Goal: Find contact information: Find contact information

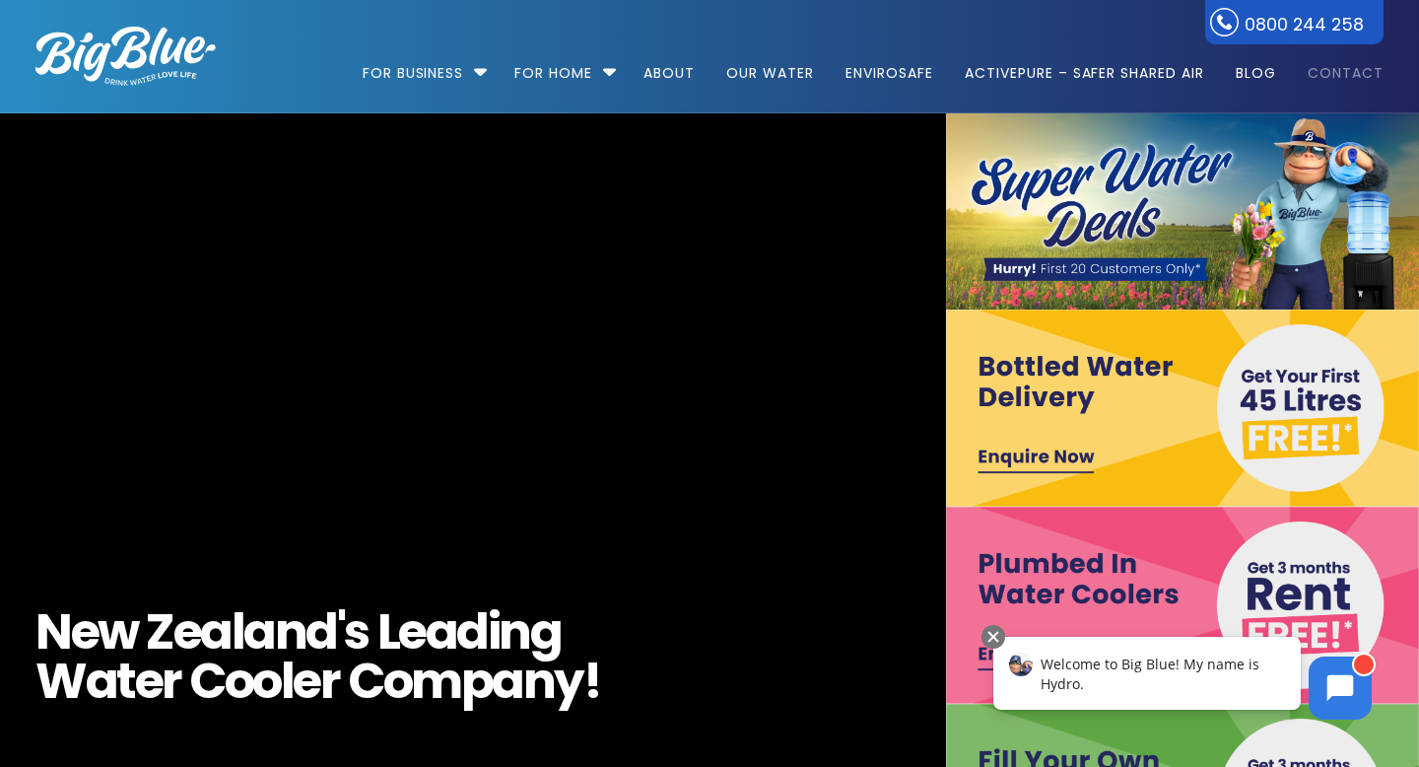
click at [1359, 89] on link "Contact" at bounding box center [1339, 63] width 90 height 127
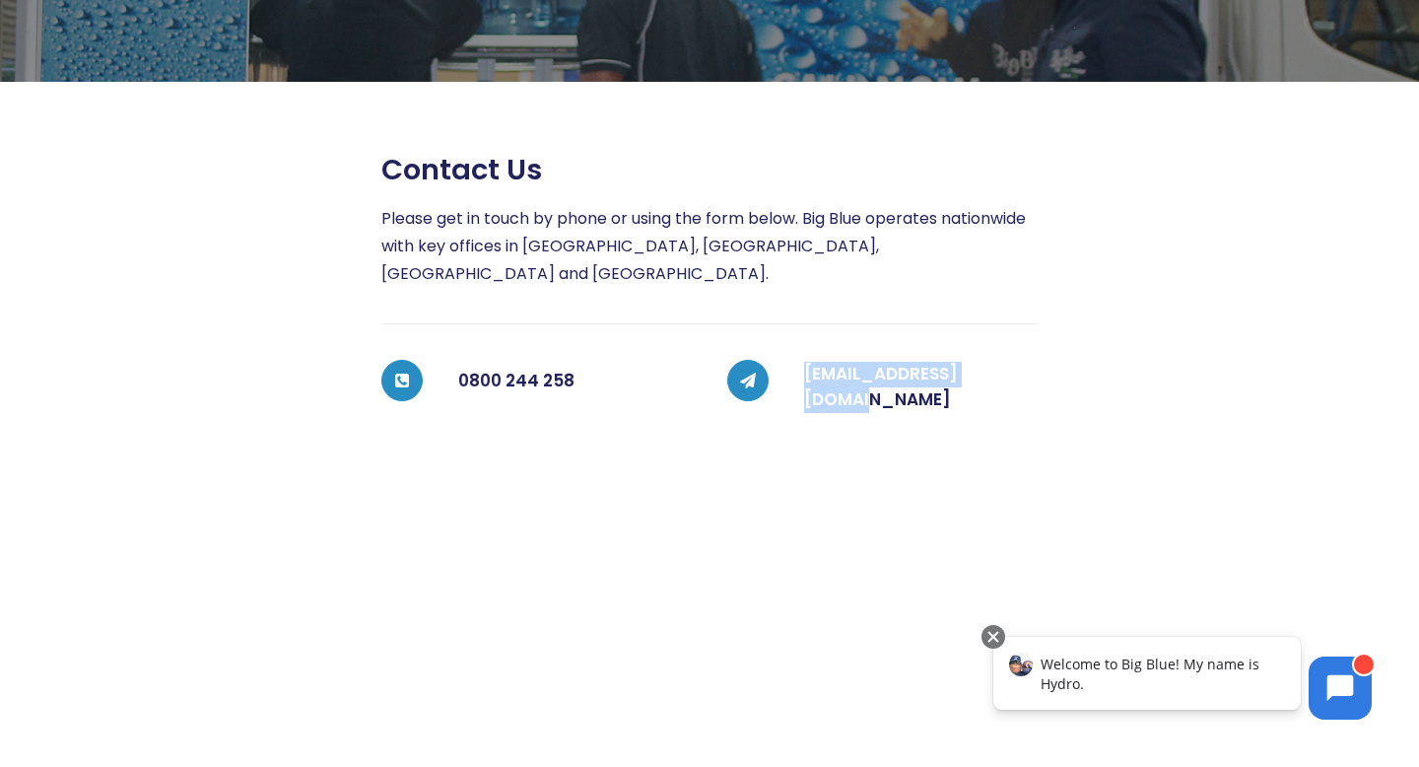
drag, startPoint x: 792, startPoint y: 359, endPoint x: 1021, endPoint y: 350, distance: 228.8
click at [1021, 360] on div "coolers@bigblue.co.nz" at bounding box center [903, 387] width 269 height 54
copy link "coolers@bigblue.co.nz"
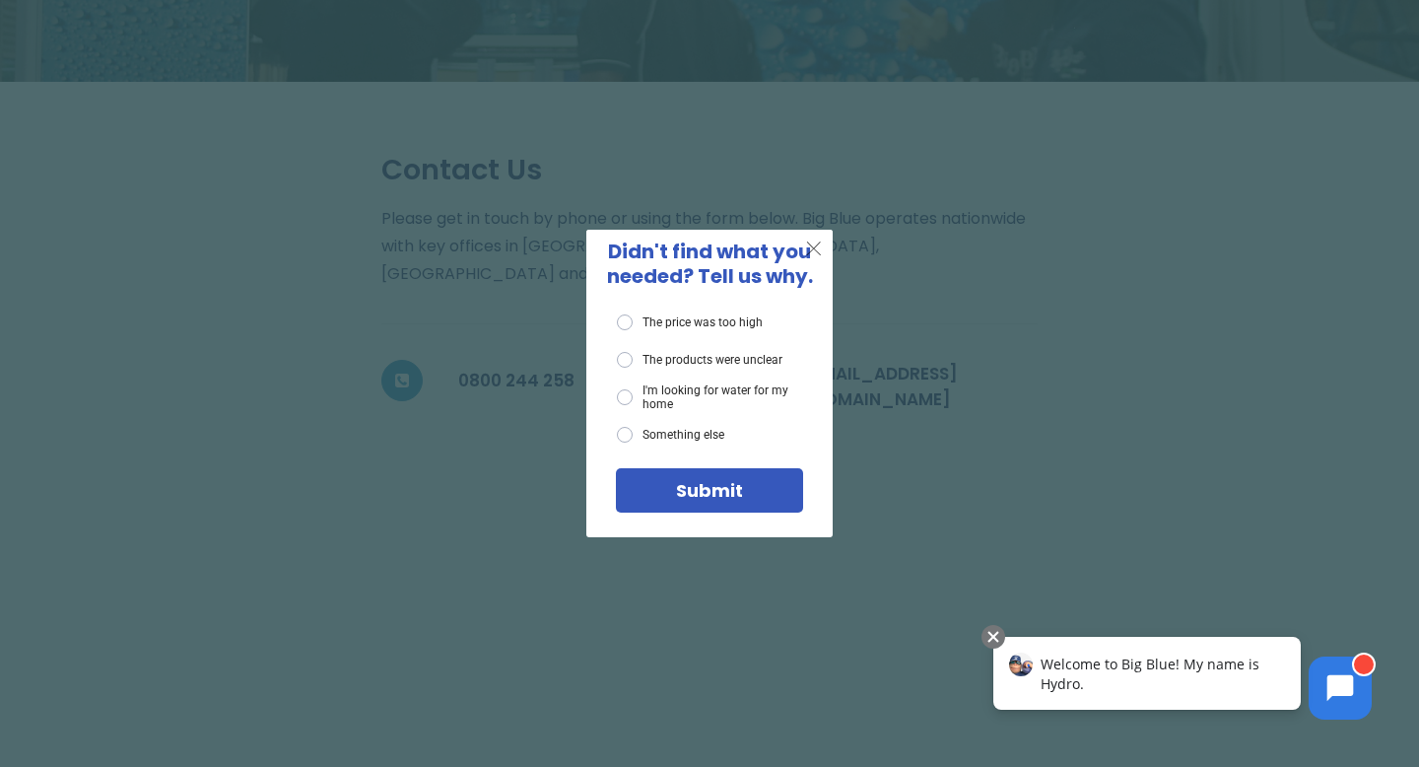
click at [807, 260] on span "X" at bounding box center [814, 248] width 18 height 25
